Goal: Transaction & Acquisition: Subscribe to service/newsletter

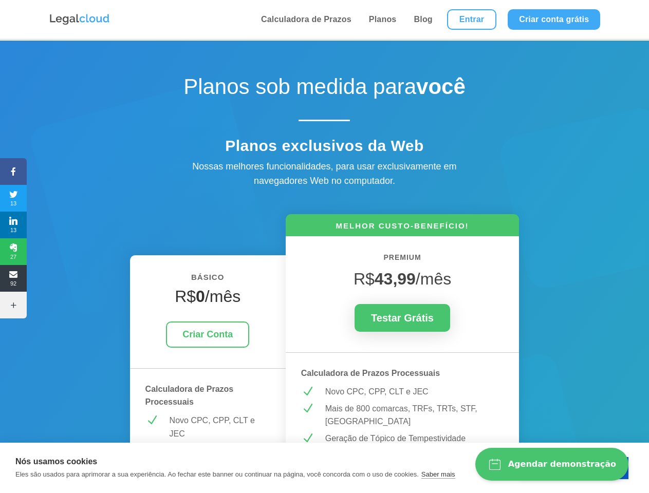
click at [13, 172] on icon at bounding box center [13, 172] width 27 height 8
click at [13, 198] on span "13" at bounding box center [13, 198] width 27 height 16
click at [13, 225] on span "13" at bounding box center [13, 225] width 27 height 16
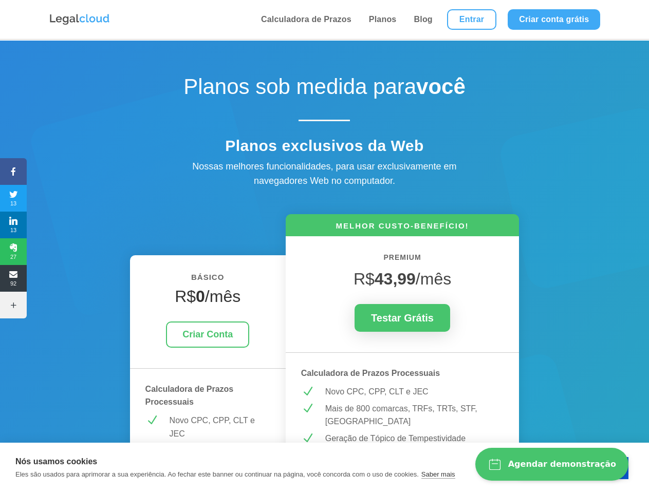
click at [13, 252] on span "27" at bounding box center [13, 252] width 27 height 16
click at [13, 279] on span "92" at bounding box center [13, 278] width 27 height 16
click at [13, 305] on icon at bounding box center [13, 305] width 27 height 8
